Goal: Task Accomplishment & Management: Complete application form

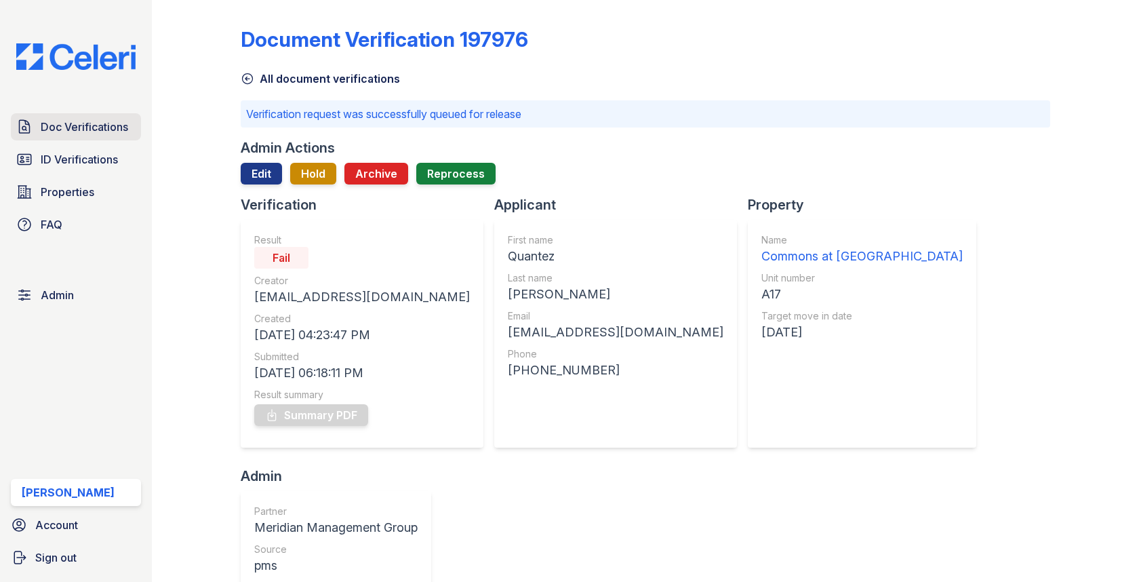
click at [79, 125] on span "Doc Verifications" at bounding box center [84, 127] width 87 height 16
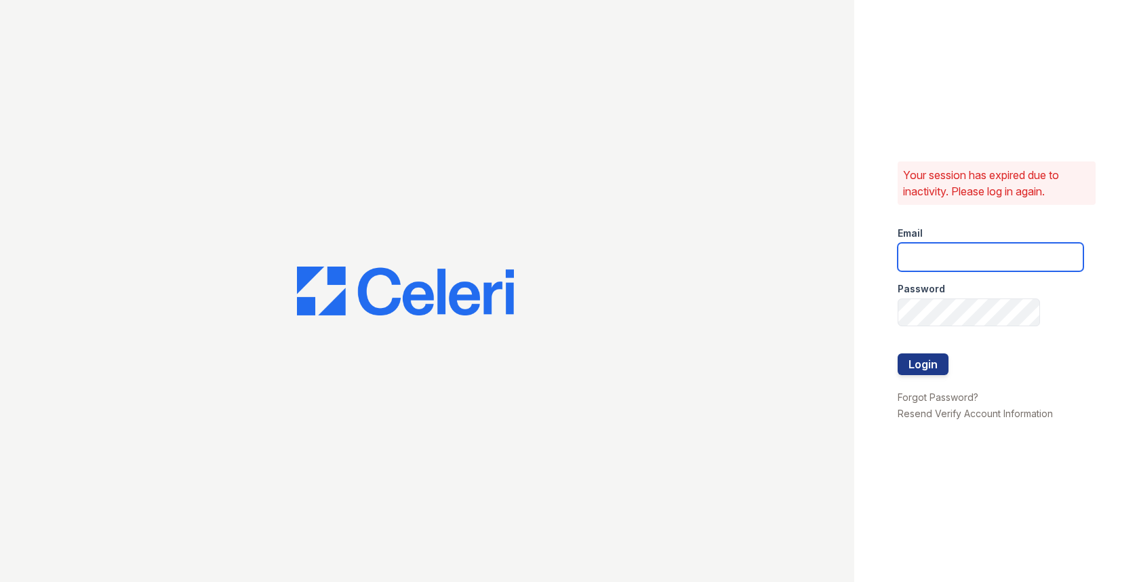
click at [958, 254] on input "email" at bounding box center [990, 257] width 186 height 28
click at [0, 581] on com-1password-button at bounding box center [0, 582] width 0 height 0
type input "max@getceleri.com"
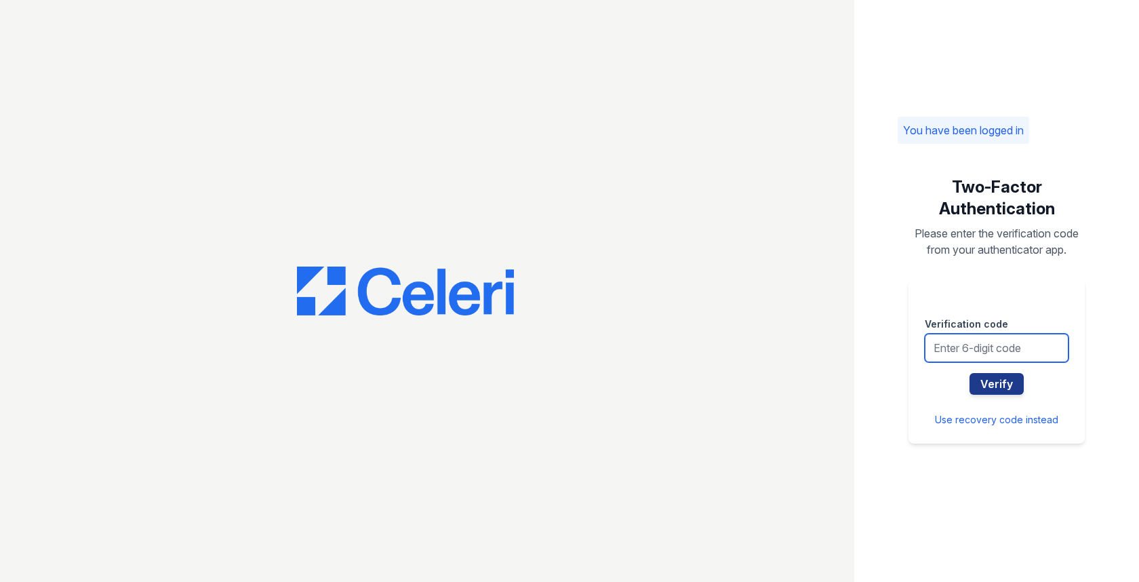
click at [993, 351] on input "text" at bounding box center [997, 348] width 144 height 28
type input "804190"
click at [969, 373] on button "Verify" at bounding box center [996, 384] width 54 height 22
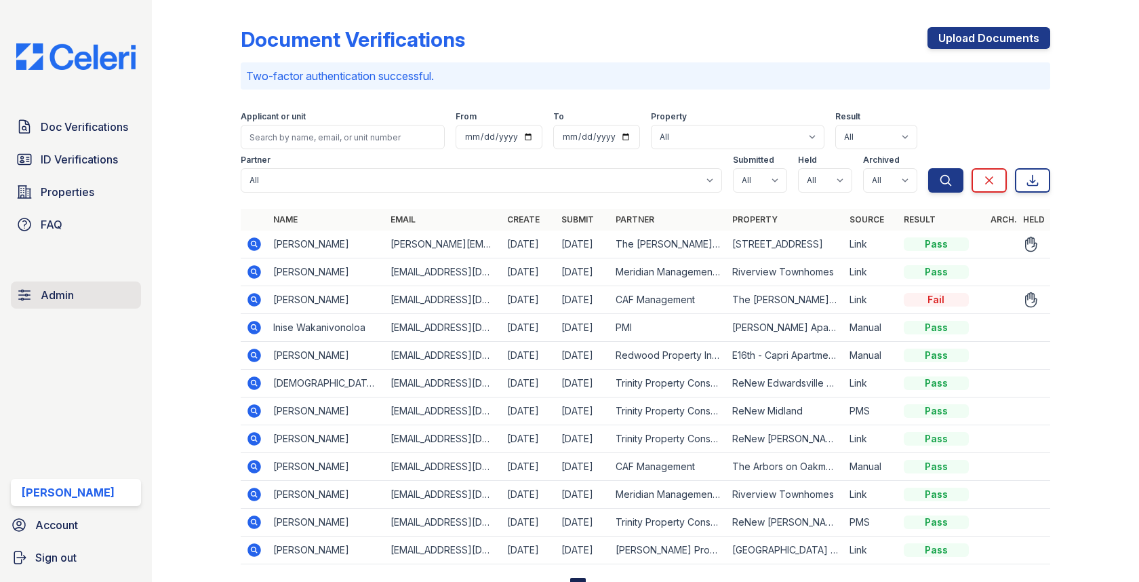
click at [110, 287] on link "Admin" at bounding box center [76, 294] width 130 height 27
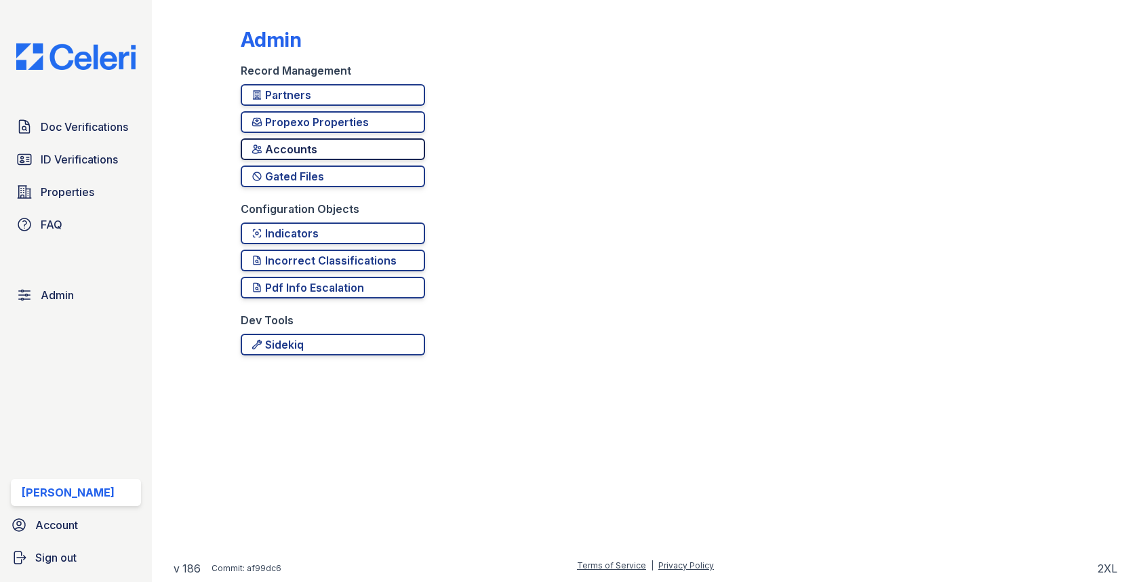
click at [362, 156] on div "Accounts" at bounding box center [332, 149] width 163 height 16
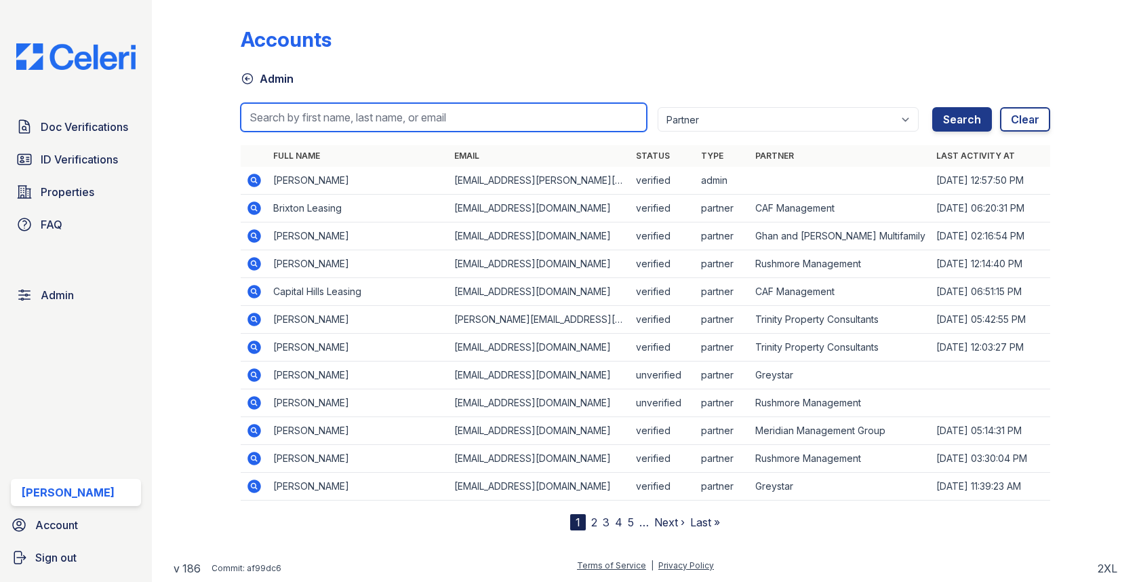
click at [279, 115] on input "search" at bounding box center [443, 117] width 405 height 28
paste input "Christine"
type input "Christine"
click at [932, 107] on button "Search" at bounding box center [962, 119] width 60 height 24
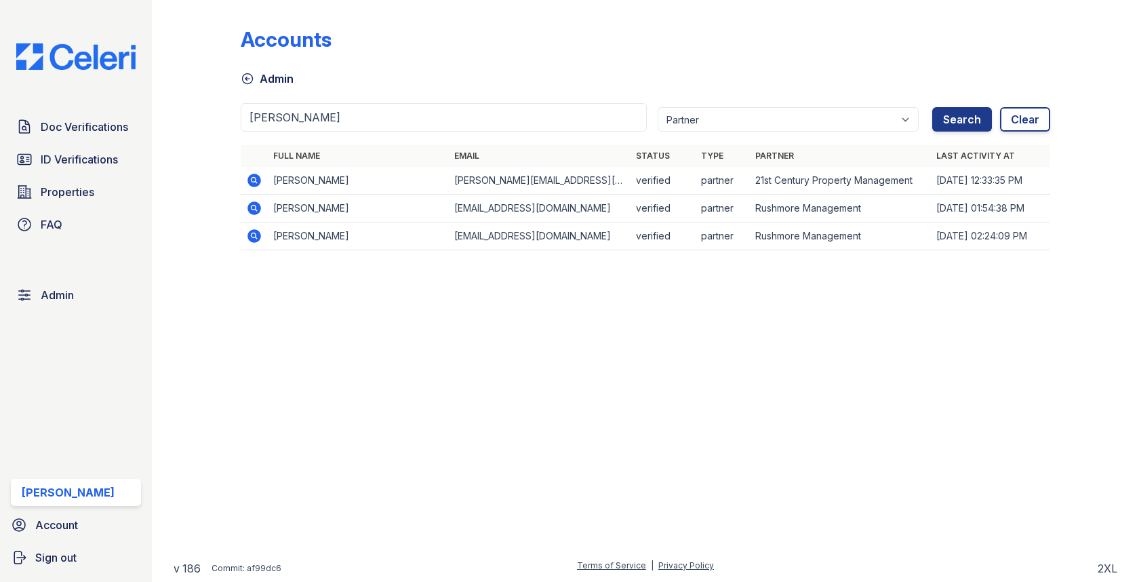
click at [254, 186] on icon at bounding box center [254, 180] width 16 height 16
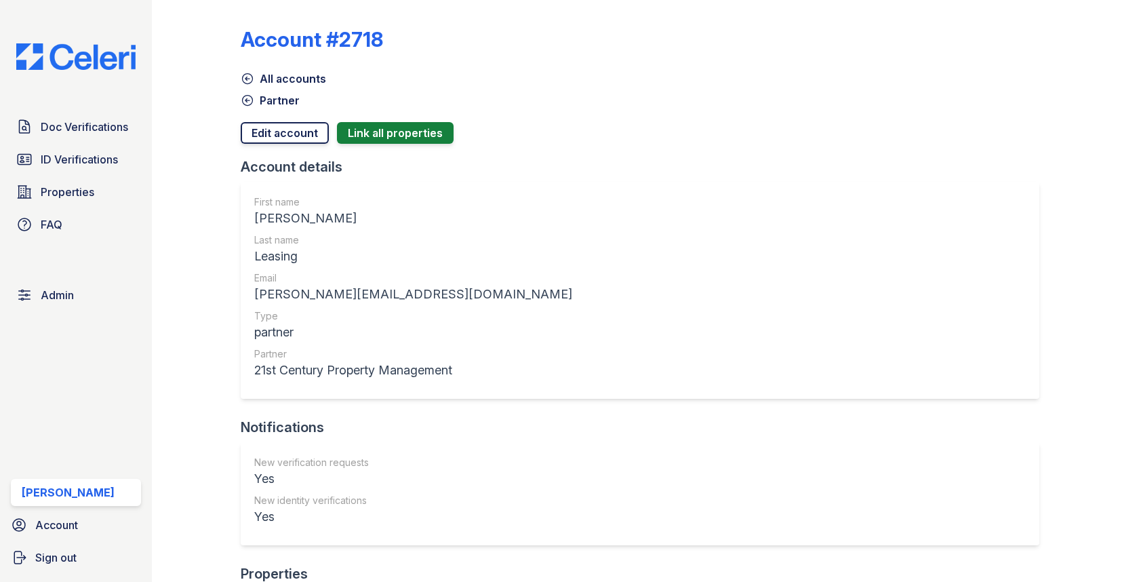
click at [304, 141] on link "Edit account" at bounding box center [285, 133] width 88 height 22
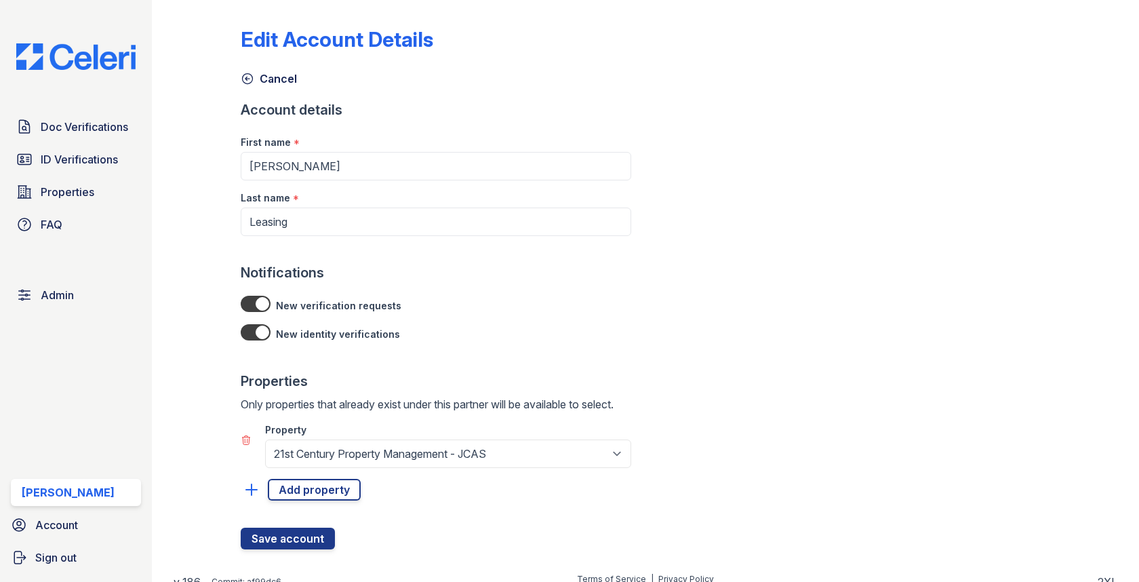
scroll to position [12, 0]
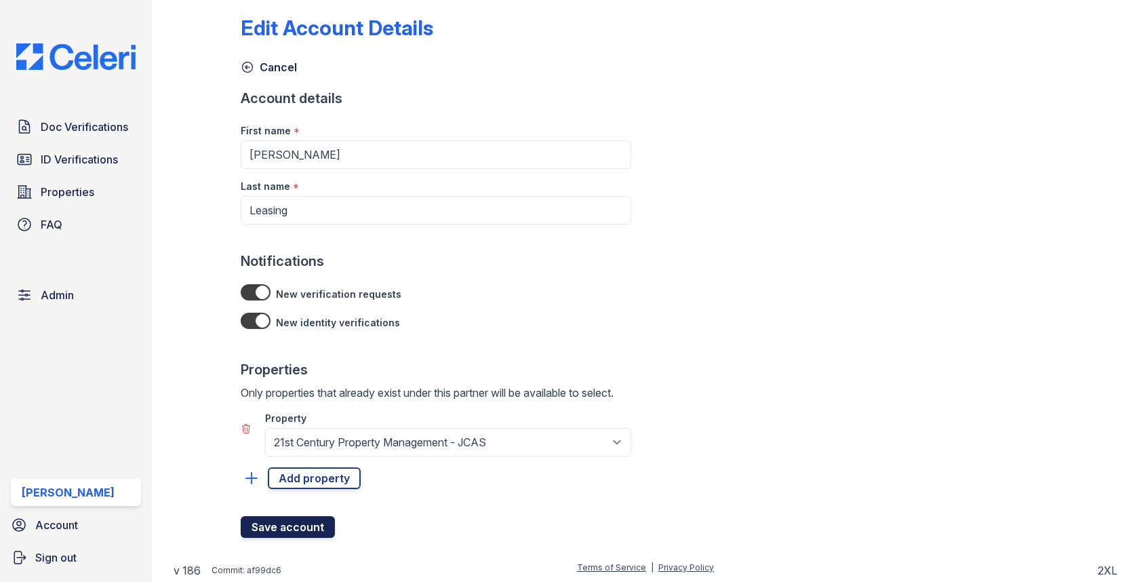
click at [291, 517] on button "Save account" at bounding box center [288, 527] width 94 height 22
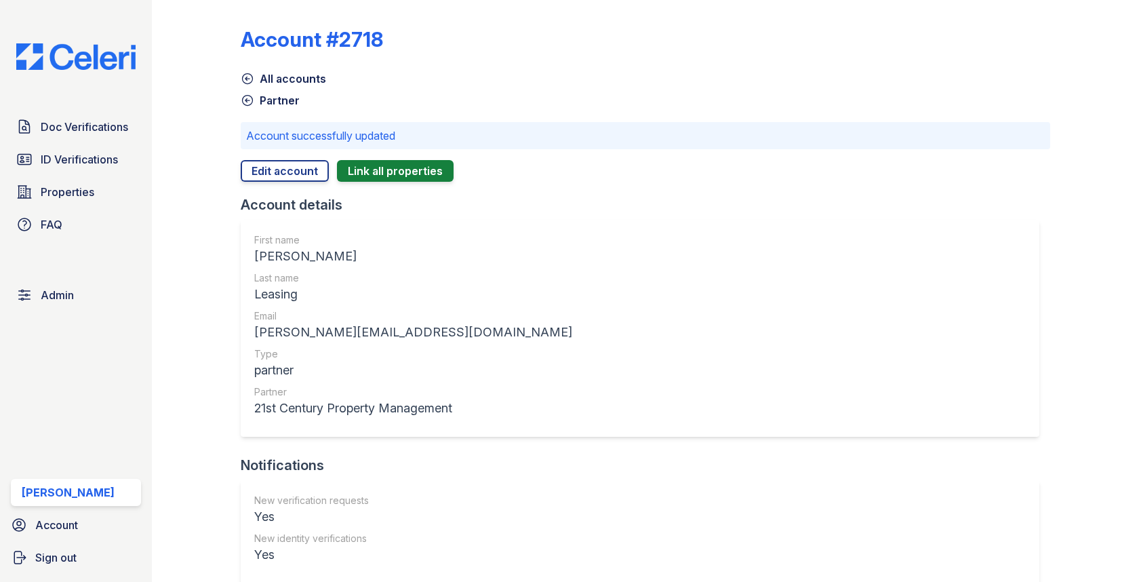
click at [287, 105] on link "Partner" at bounding box center [270, 100] width 59 height 16
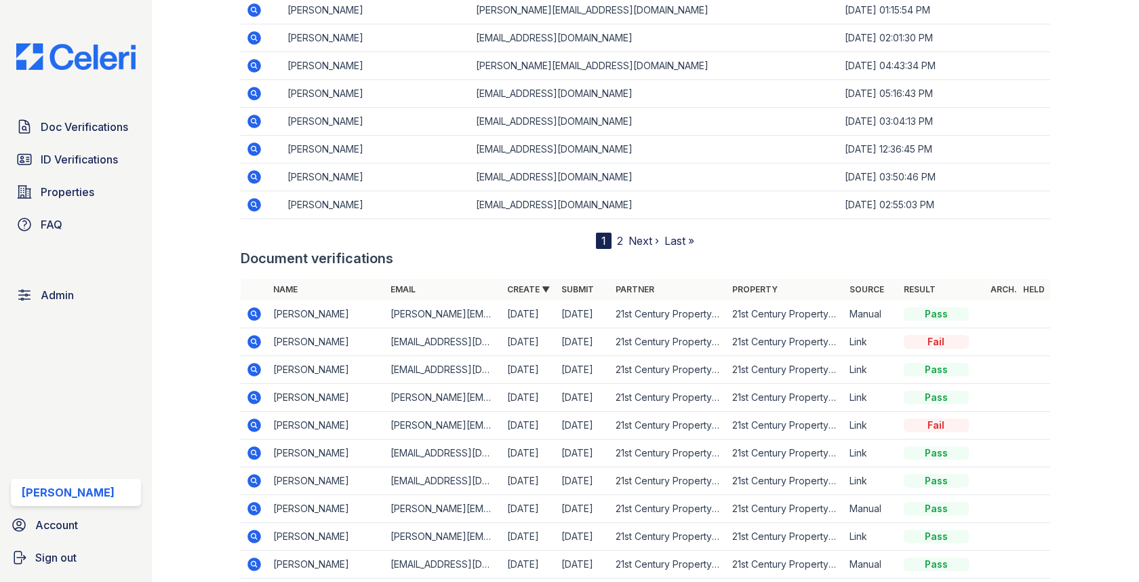
scroll to position [1886, 0]
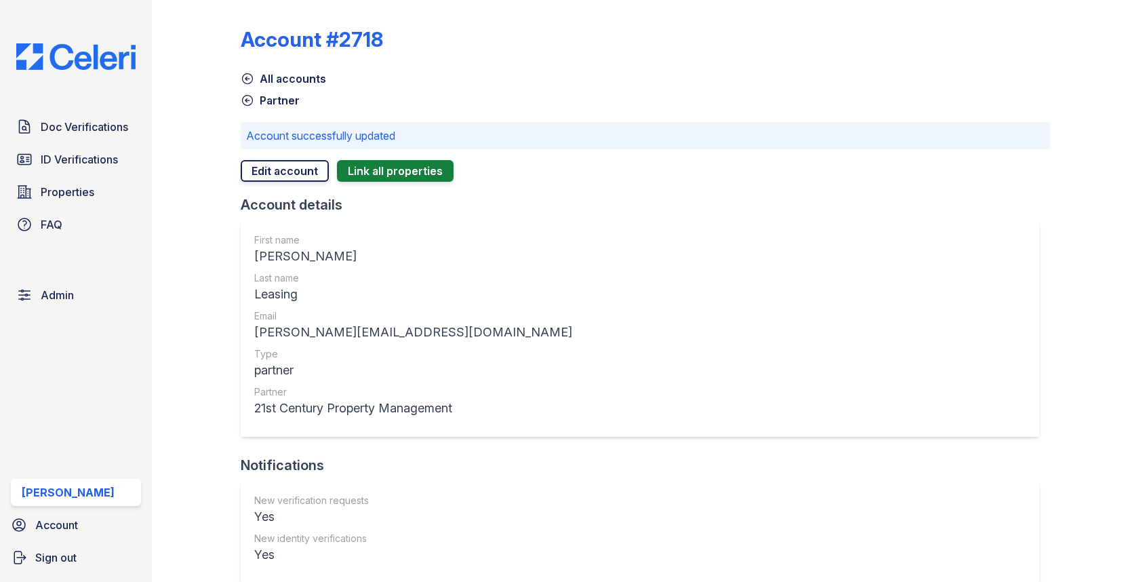
click at [293, 165] on link "Edit account" at bounding box center [285, 171] width 88 height 22
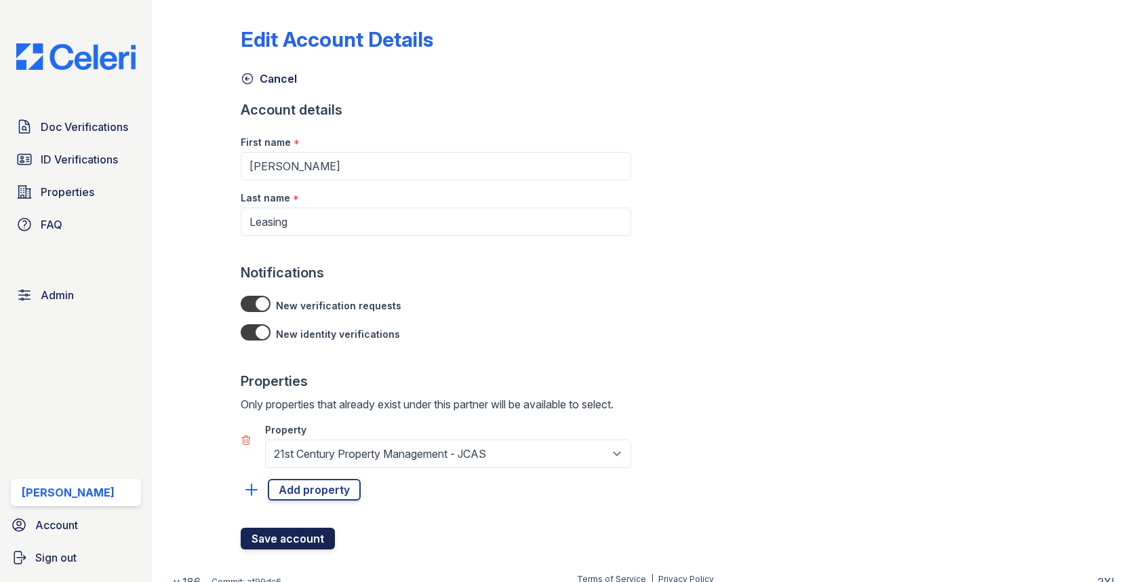
click at [283, 531] on button "Save account" at bounding box center [288, 538] width 94 height 22
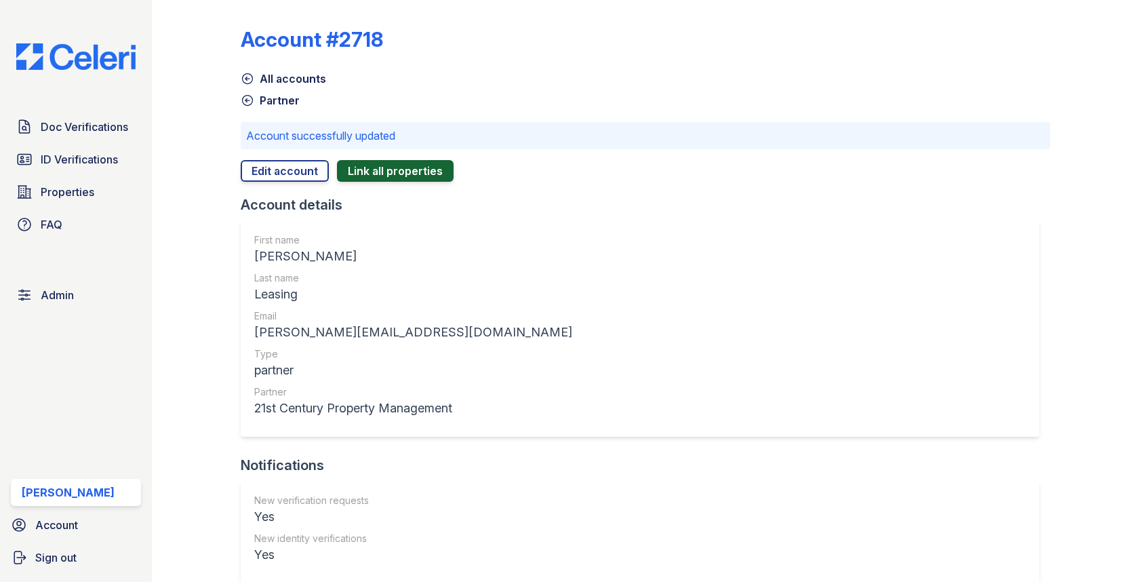
click at [380, 174] on button "Link all properties" at bounding box center [395, 171] width 117 height 22
click at [94, 266] on div "Doc Verifications ID Verifications Properties FAQ Admin Max Orshan Account Sign…" at bounding box center [76, 291] width 152 height 582
click at [94, 284] on link "Admin" at bounding box center [76, 294] width 130 height 27
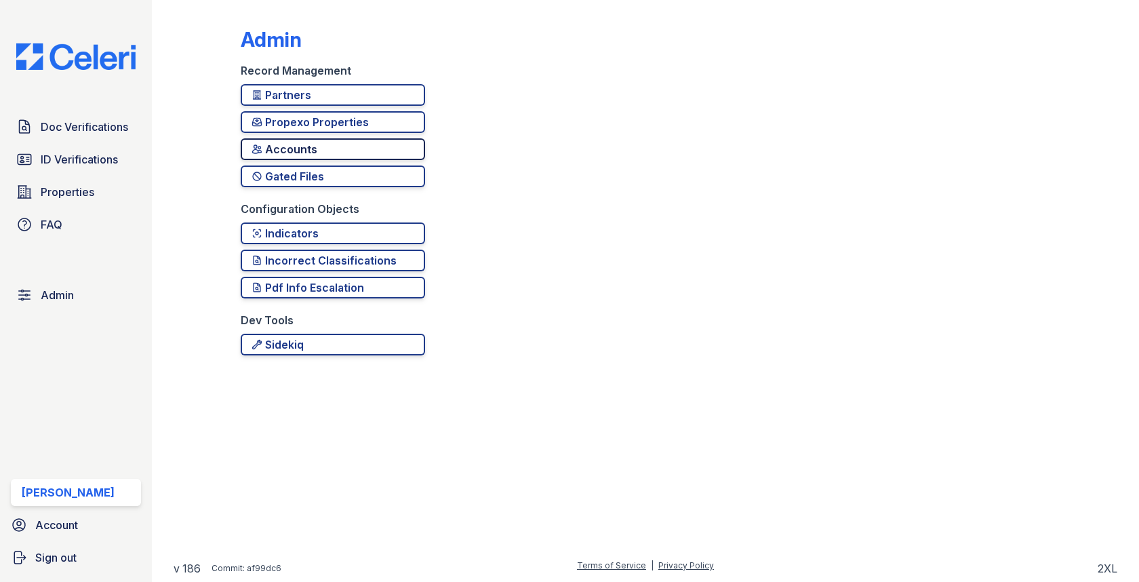
click at [340, 140] on link "Accounts" at bounding box center [333, 149] width 184 height 22
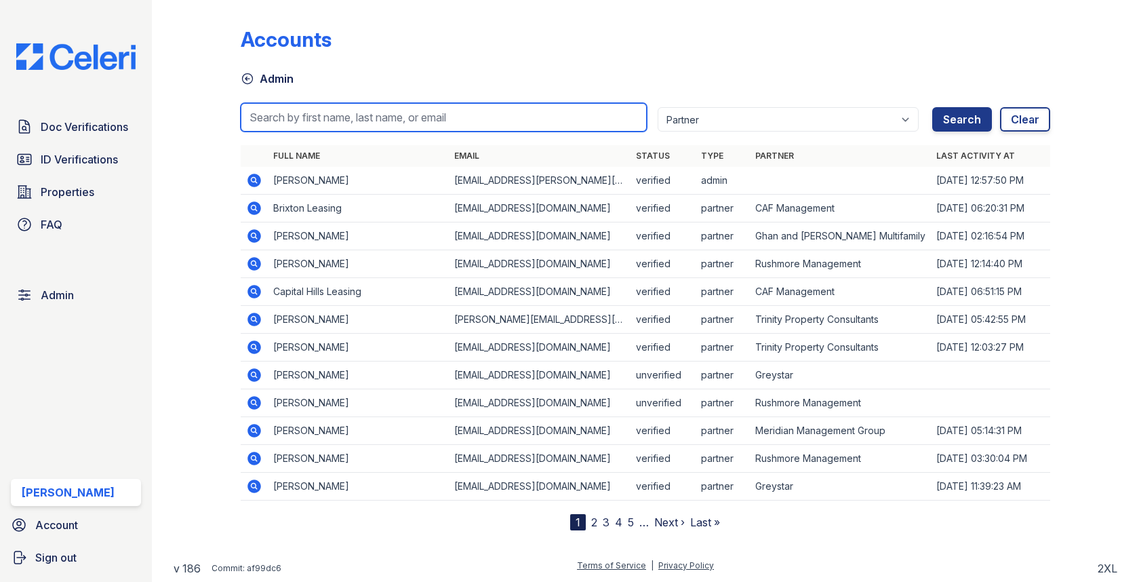
click at [354, 107] on input "search" at bounding box center [443, 117] width 405 height 28
paste input "[PERSON_NAME]"
type input "[PERSON_NAME]"
click at [932, 107] on button "Search" at bounding box center [962, 119] width 60 height 24
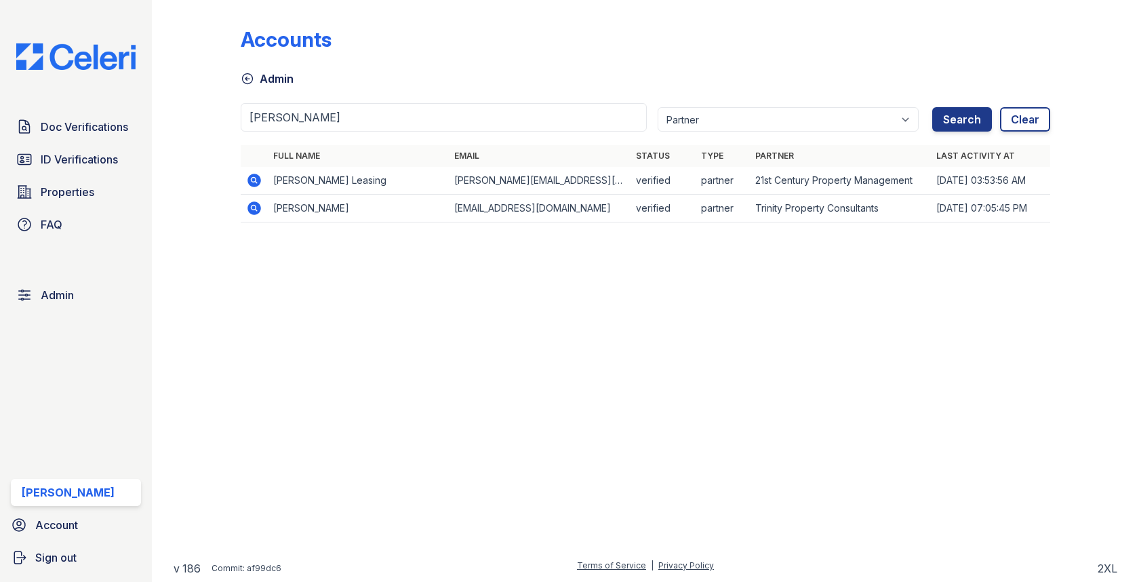
click at [255, 176] on icon at bounding box center [254, 180] width 16 height 16
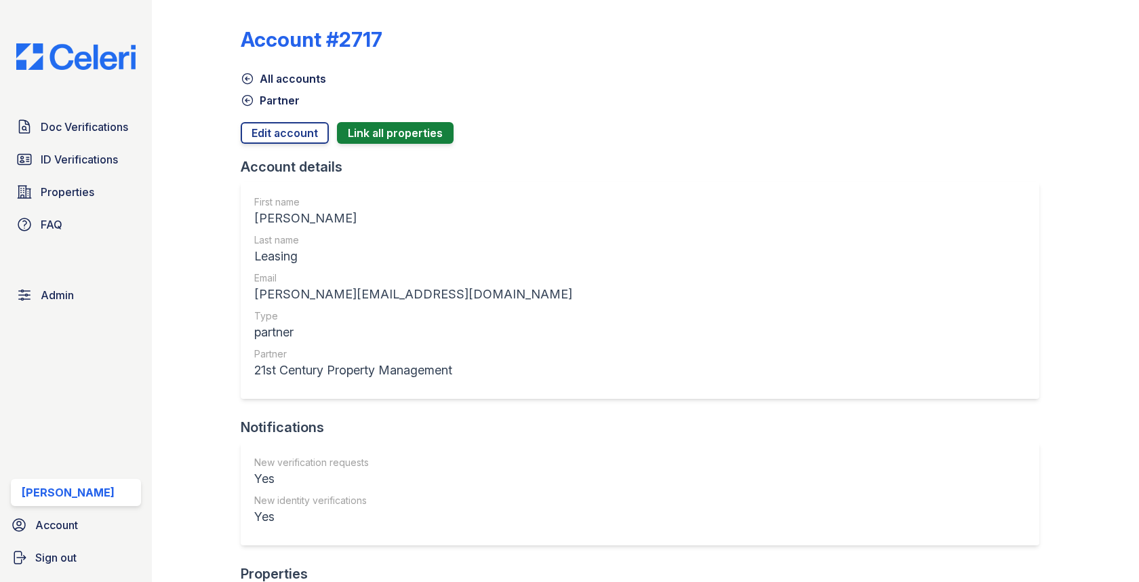
click at [376, 146] on div at bounding box center [645, 151] width 809 height 14
click at [376, 136] on button "Link all properties" at bounding box center [395, 133] width 117 height 22
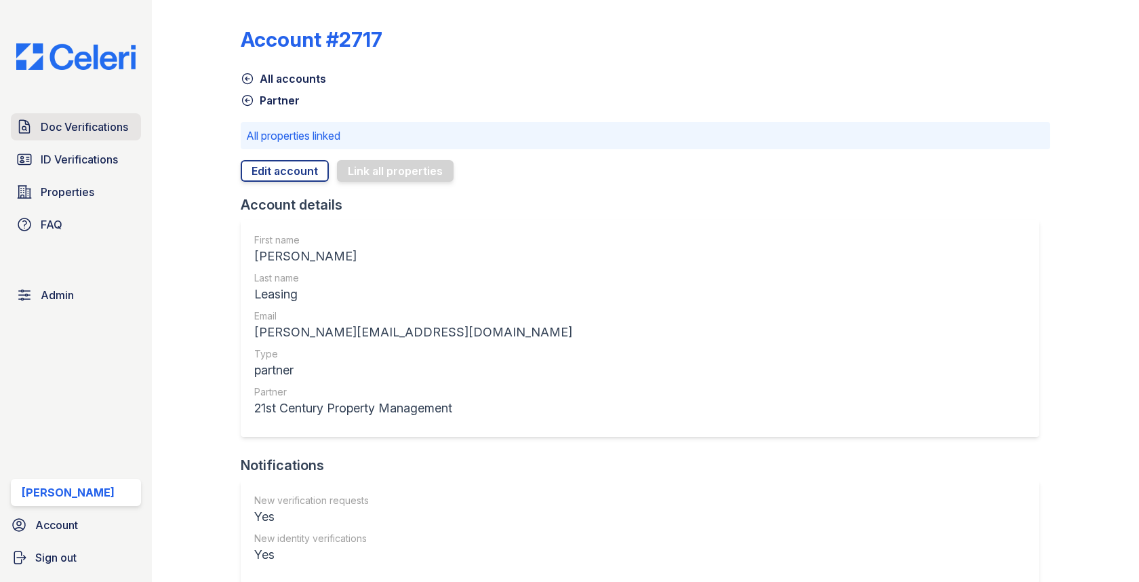
click at [110, 124] on span "Doc Verifications" at bounding box center [84, 127] width 87 height 16
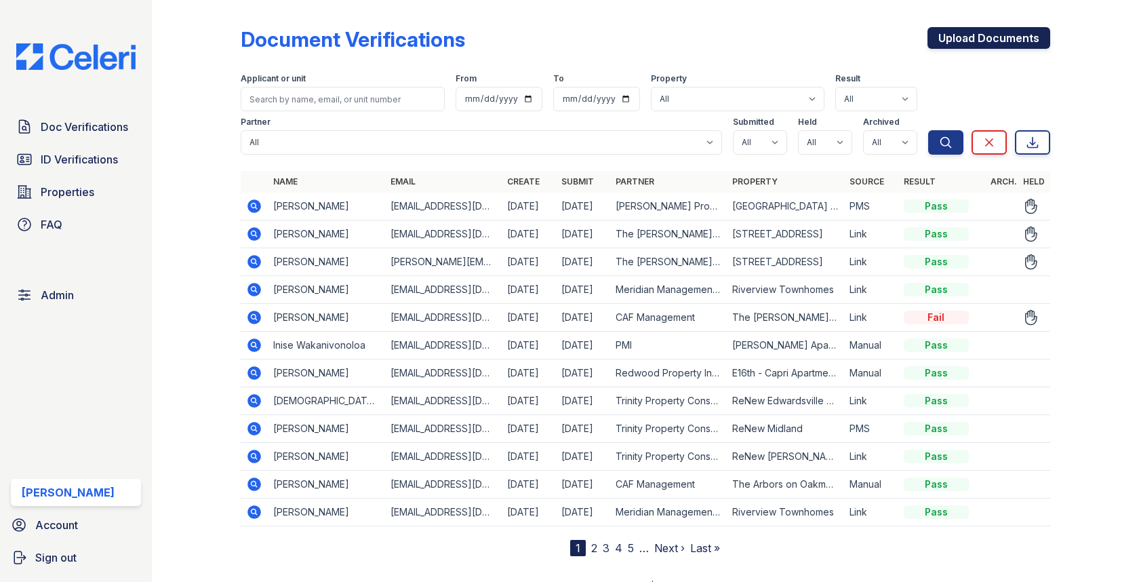
click at [985, 47] on link "Upload Documents" at bounding box center [988, 38] width 123 height 22
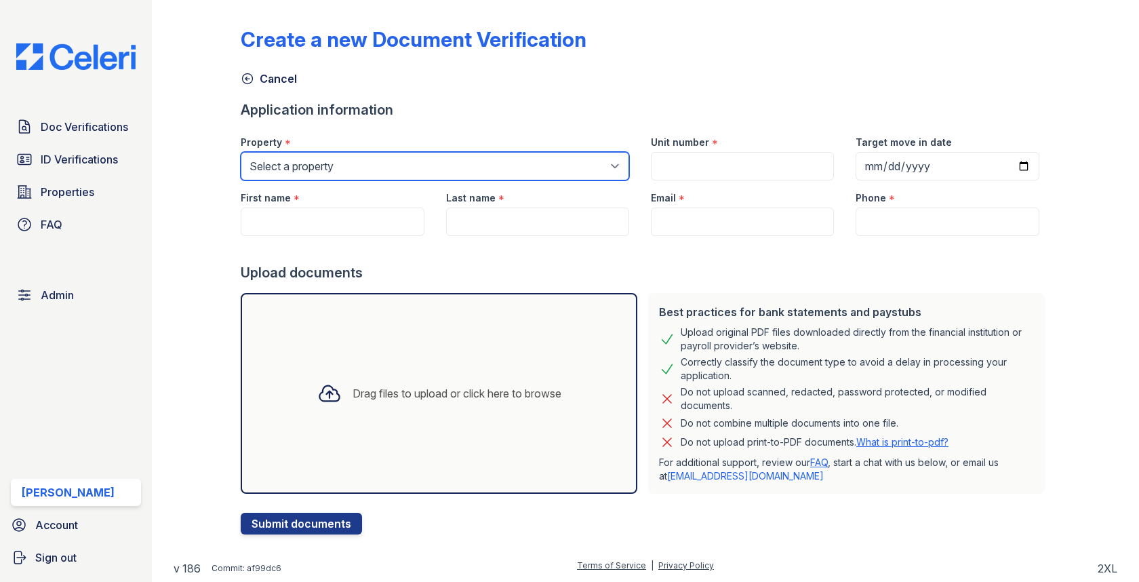
click at [477, 167] on select "Select a property [GEOGRAPHIC_DATA][PERSON_NAME] [GEOGRAPHIC_DATA] [STREET_ADDR…" at bounding box center [435, 166] width 388 height 28
select select "562"
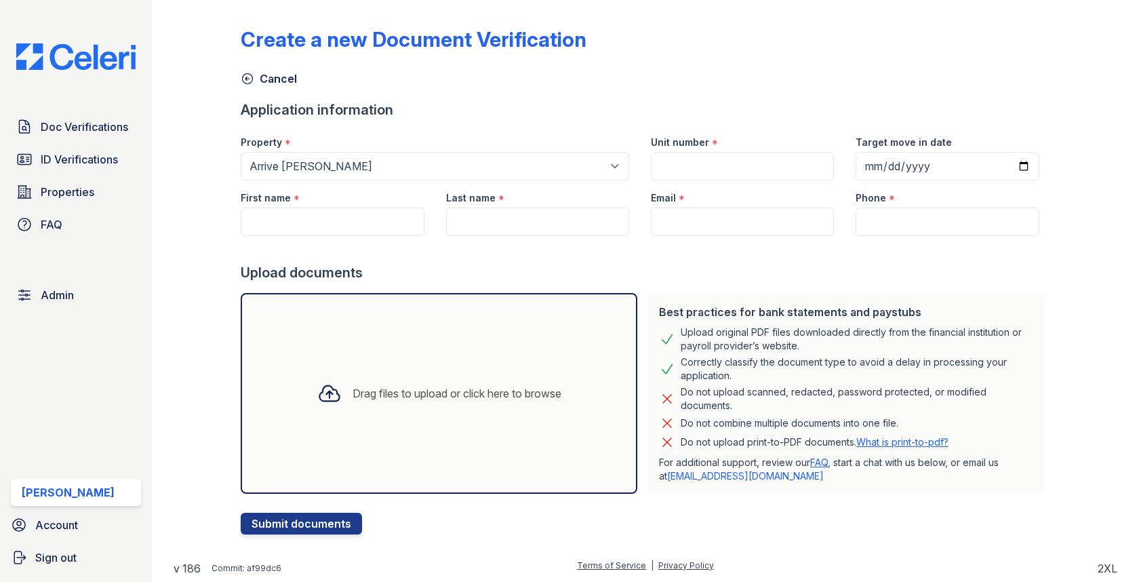
click at [422, 211] on div "First name *" at bounding box center [332, 208] width 205 height 56
click at [361, 226] on input "First name" at bounding box center [332, 221] width 183 height 28
type input "Tyshawn"
click at [486, 219] on input "Last name" at bounding box center [537, 221] width 183 height 28
type input "[PERSON_NAME]"
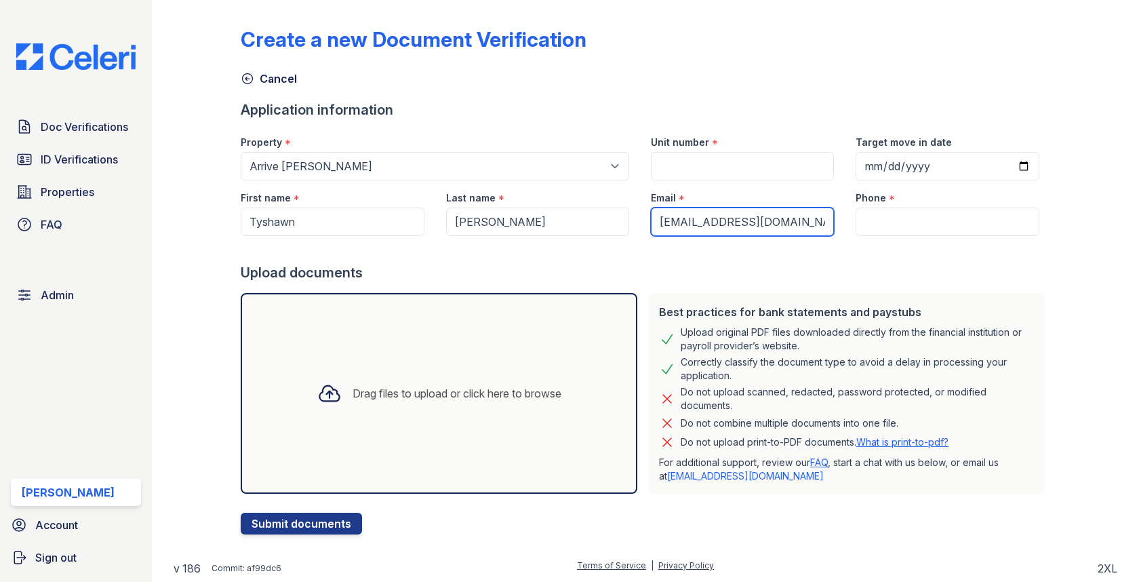
type input "[EMAIL_ADDRESS][DOMAIN_NAME]"
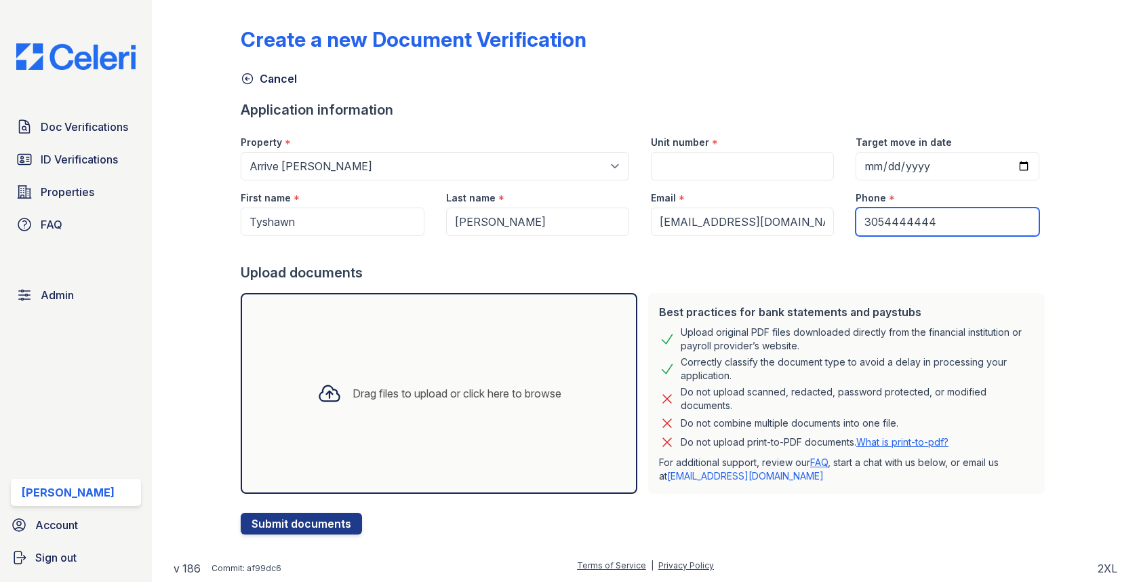
type input "3054444444"
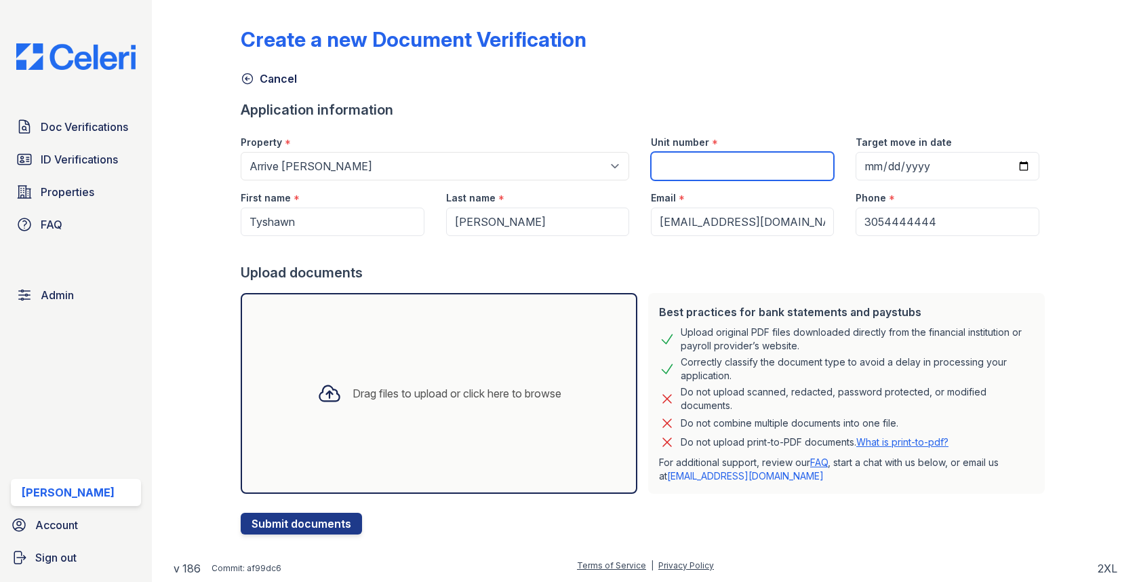
click at [717, 166] on input "Unit number" at bounding box center [742, 166] width 183 height 28
type input "1"
click at [381, 451] on div "Drag files to upload or click here to browse" at bounding box center [439, 393] width 397 height 201
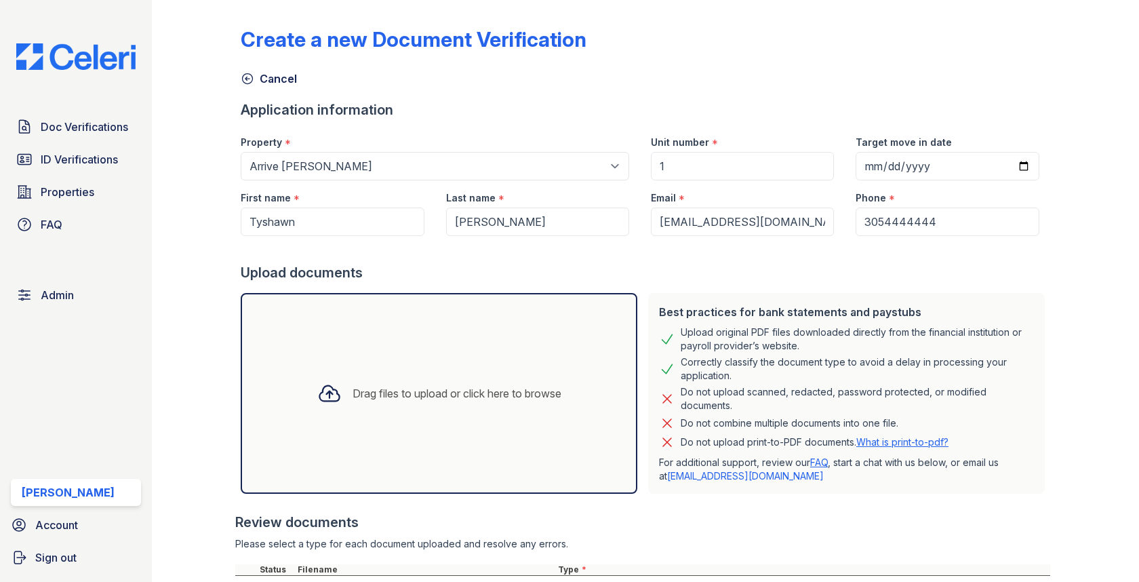
scroll to position [120, 0]
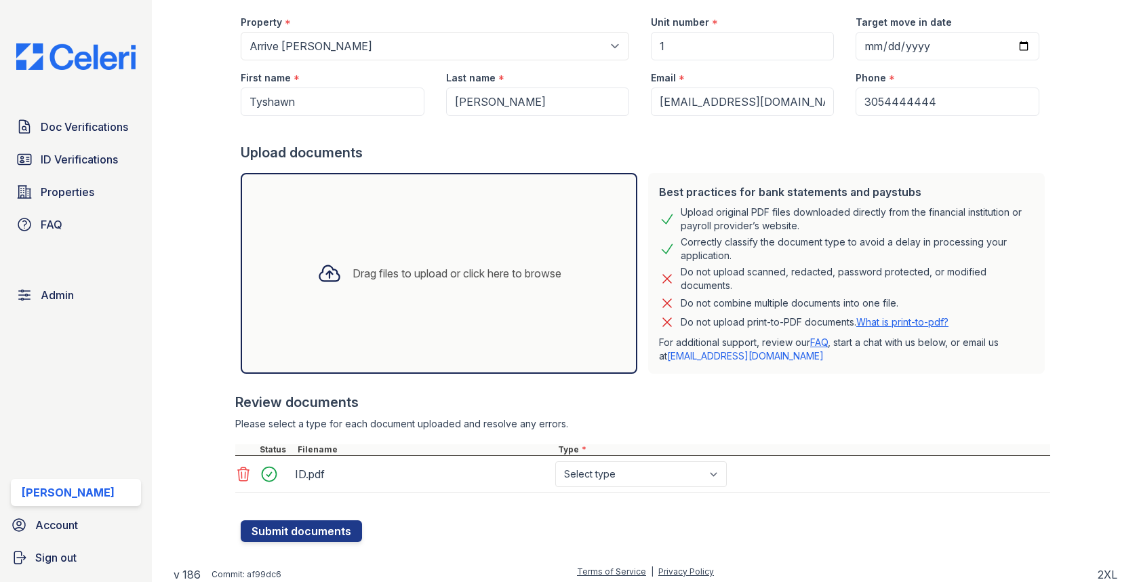
select select "other"
click at [306, 534] on button "Submit documents" at bounding box center [301, 531] width 121 height 22
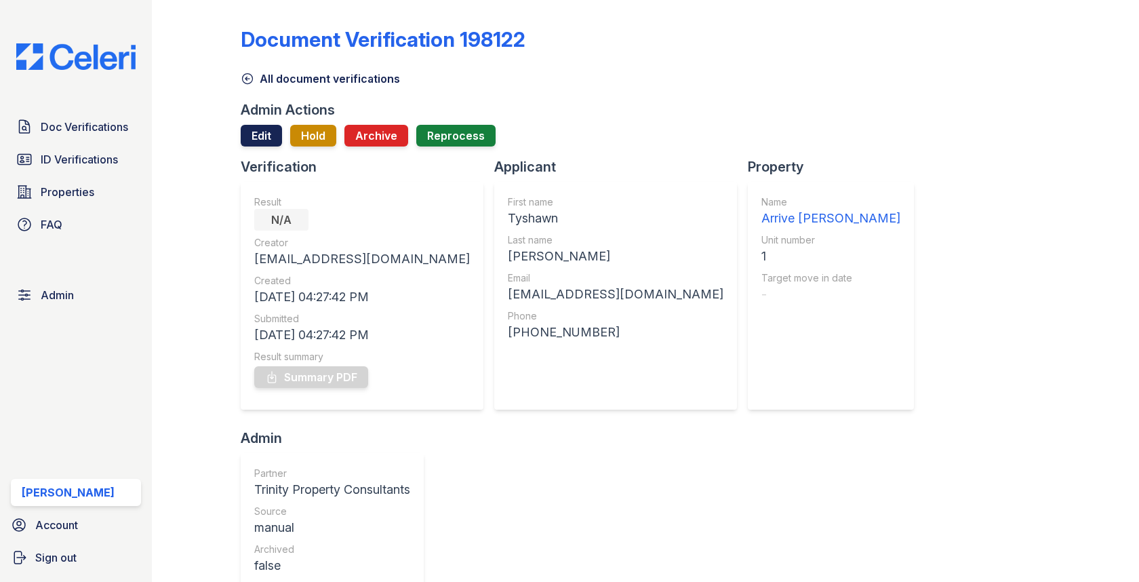
click at [264, 141] on link "Edit" at bounding box center [261, 136] width 41 height 22
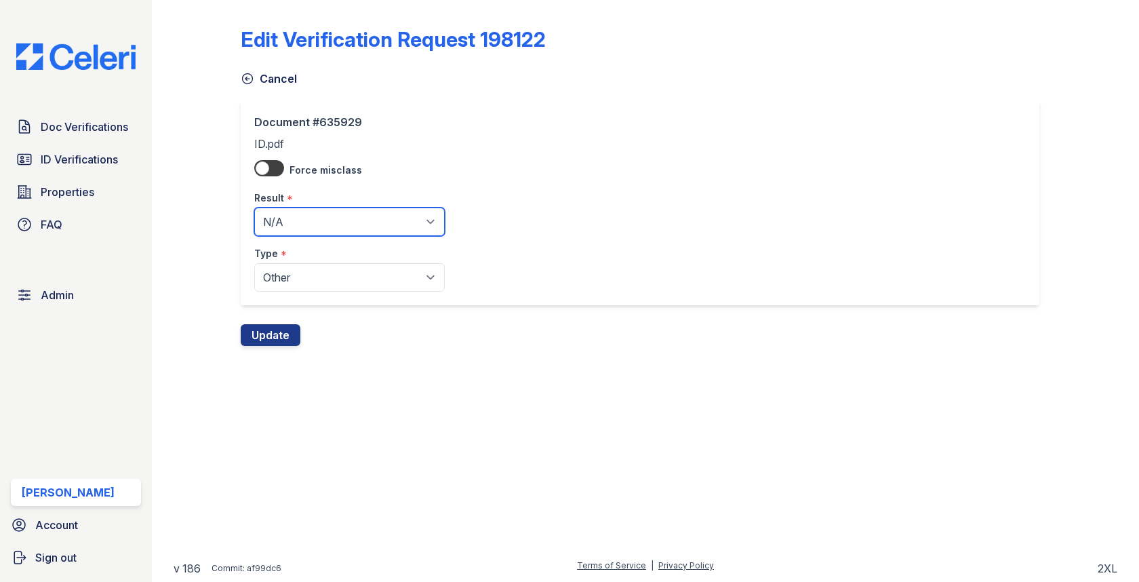
click at [308, 220] on select "Pending Sent Started Processing Pass Fail Caution Error N/A" at bounding box center [349, 221] width 190 height 28
click at [301, 192] on div "Result *" at bounding box center [349, 193] width 190 height 27
click at [301, 194] on div "Result *" at bounding box center [349, 193] width 190 height 27
click at [301, 214] on select "Pending Sent Started Processing Pass Fail Caution Error N/A" at bounding box center [349, 221] width 190 height 28
select select "pass"
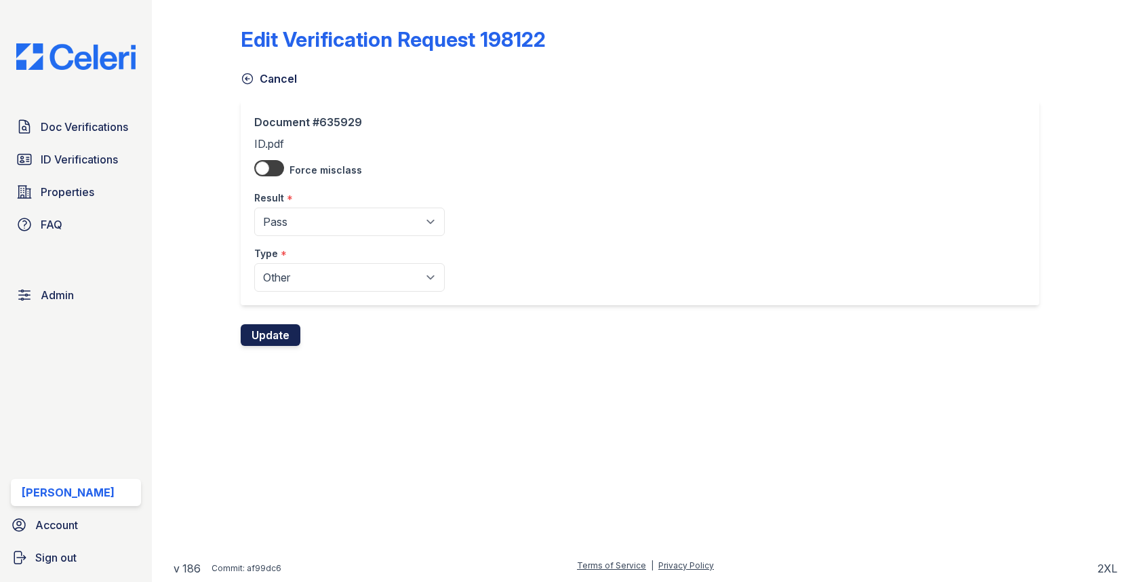
click at [287, 324] on button "Update" at bounding box center [271, 335] width 60 height 22
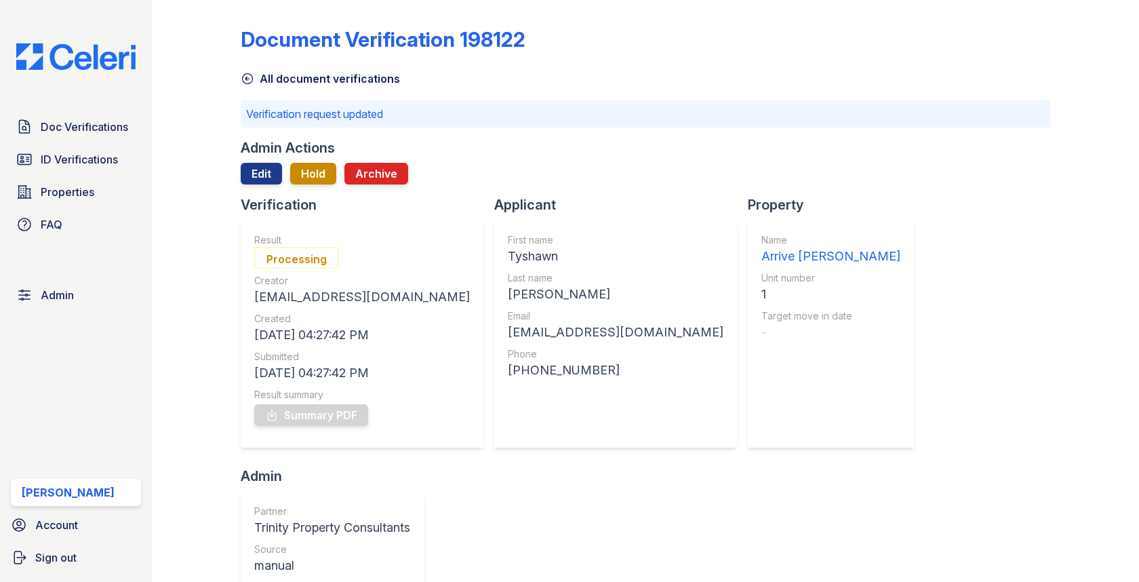
click at [111, 104] on div "Doc Verifications ID Verifications Properties FAQ Admin [PERSON_NAME] Account S…" at bounding box center [76, 291] width 152 height 582
